Goal: Find contact information: Find contact information

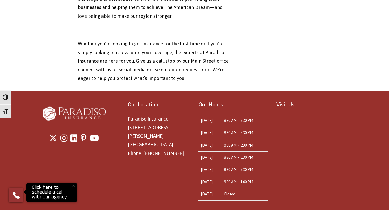
scroll to position [1830, 0]
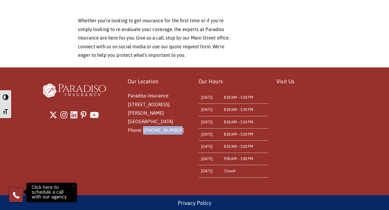
drag, startPoint x: 175, startPoint y: 123, endPoint x: 142, endPoint y: 122, distance: 33.2
click at [142, 122] on p "Paradiso Insurance 8 East Main St Stafford Springs, CT 06076 Phone: 860-684-5270" at bounding box center [159, 112] width 63 height 43
copy span "[PHONE_NUMBER]"
click at [197, 201] on link "Privacy Policy" at bounding box center [195, 203] width 34 height 6
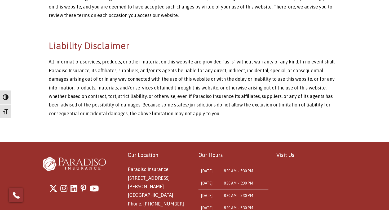
scroll to position [1511, 0]
